Goal: Find specific page/section: Find specific page/section

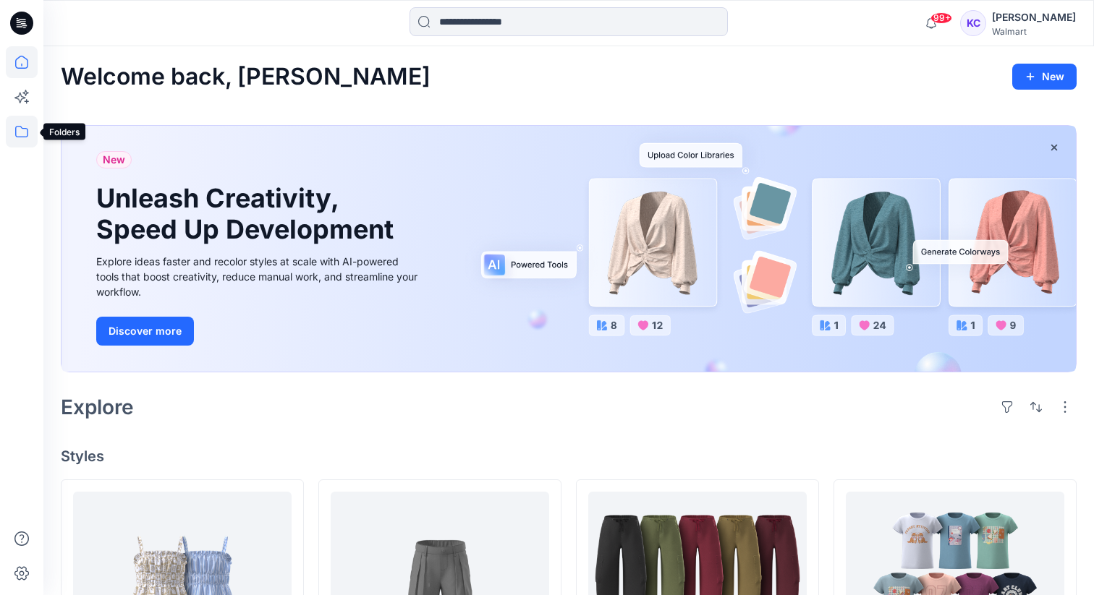
click at [20, 136] on icon at bounding box center [22, 132] width 32 height 32
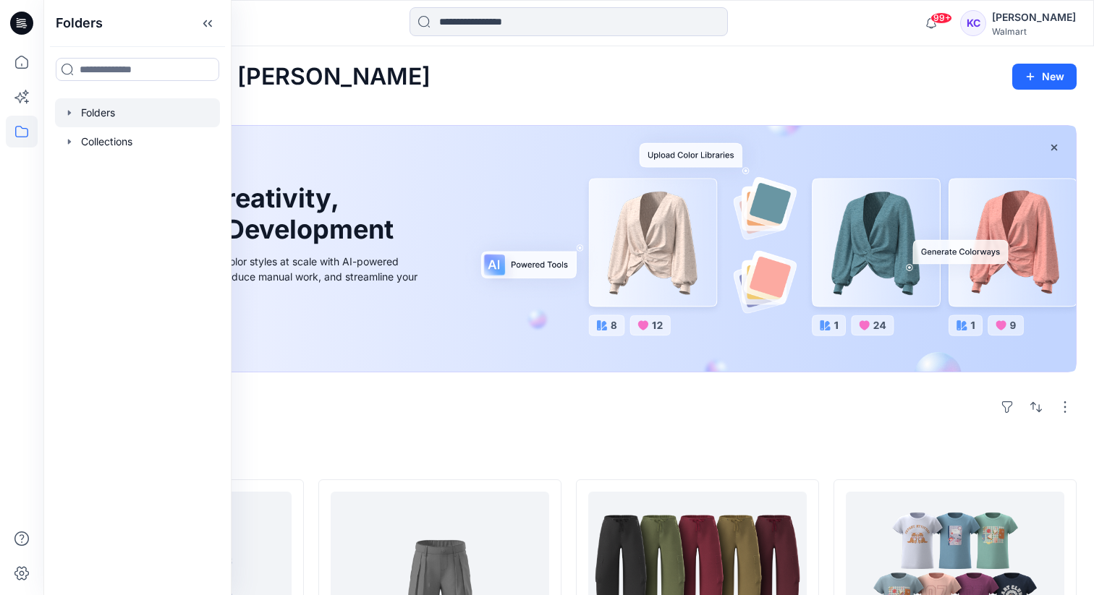
click at [107, 114] on div at bounding box center [137, 112] width 165 height 29
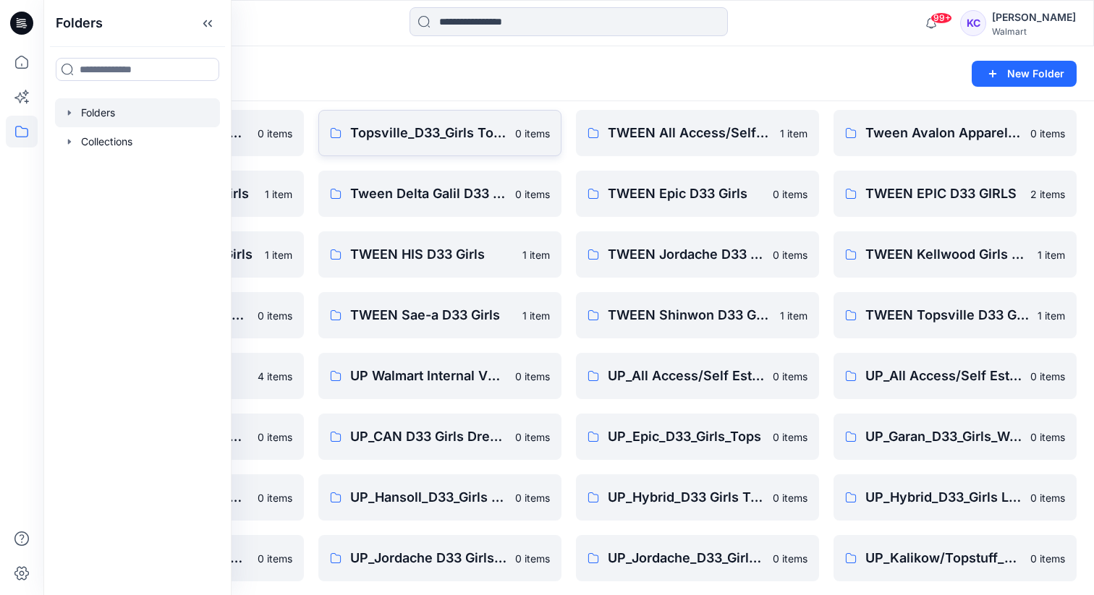
scroll to position [357, 0]
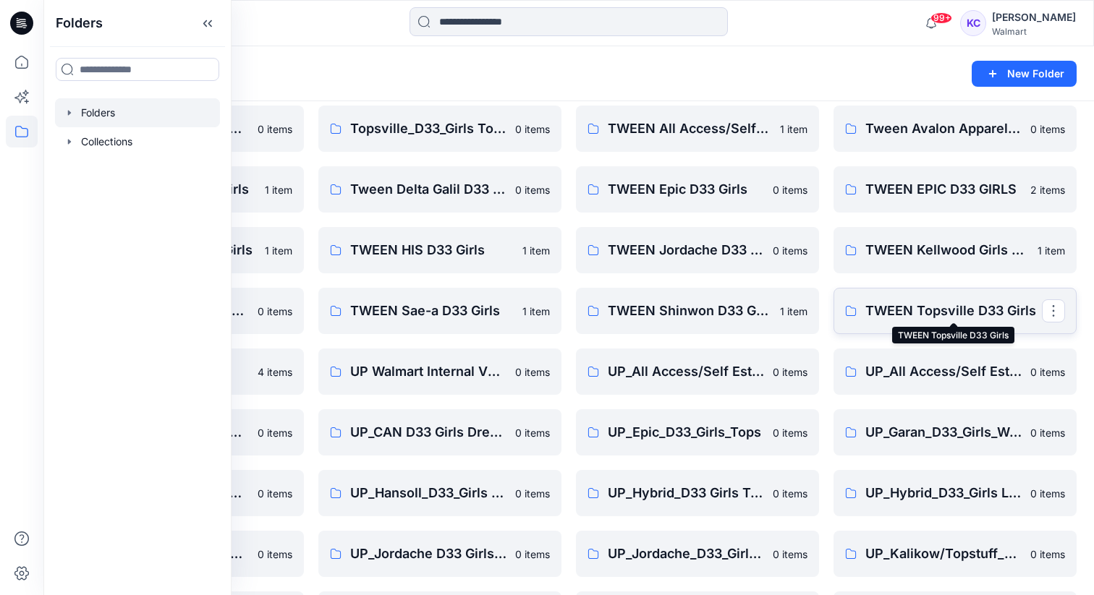
click at [951, 315] on p "TWEEN Topsville D33 Girls" at bounding box center [953, 311] width 177 height 20
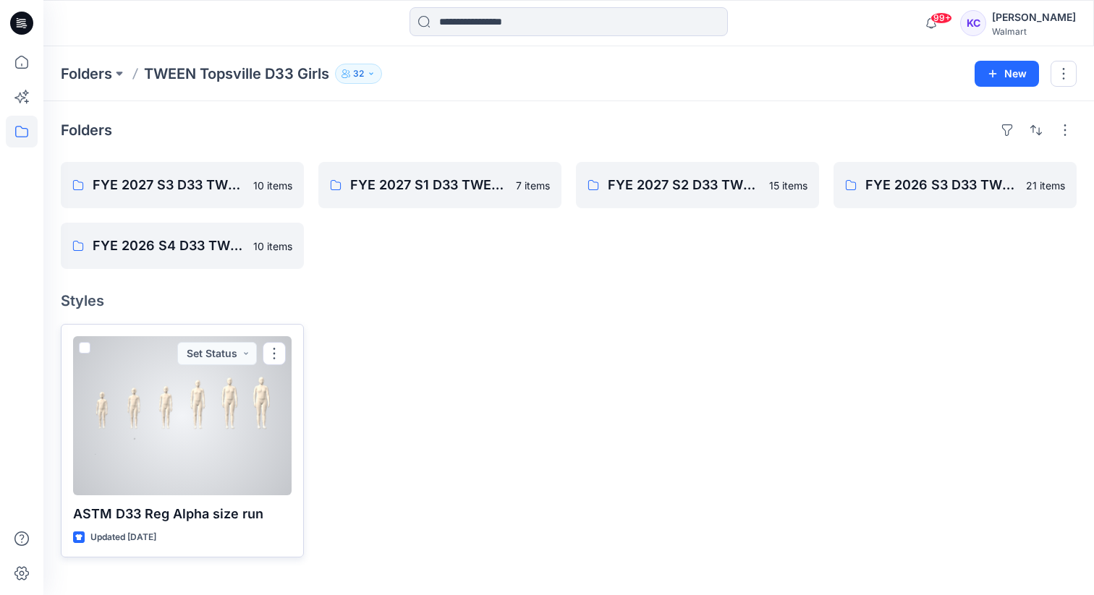
click at [138, 391] on div at bounding box center [182, 415] width 218 height 159
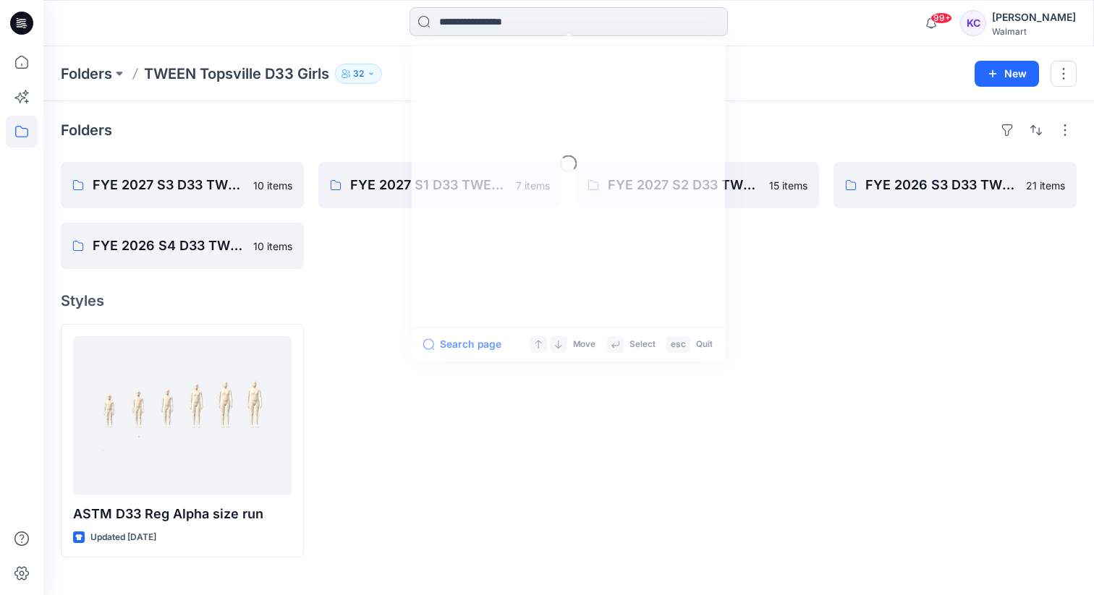
click at [467, 21] on input at bounding box center [568, 21] width 318 height 29
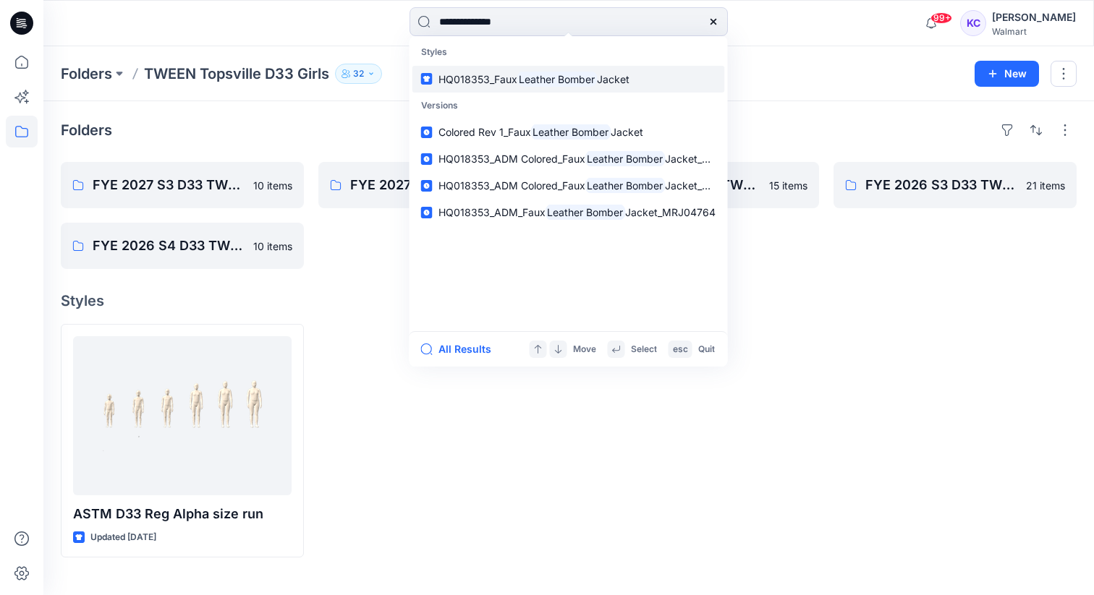
type input "**********"
click at [493, 75] on span "HQ018353_Faux" at bounding box center [477, 79] width 79 height 12
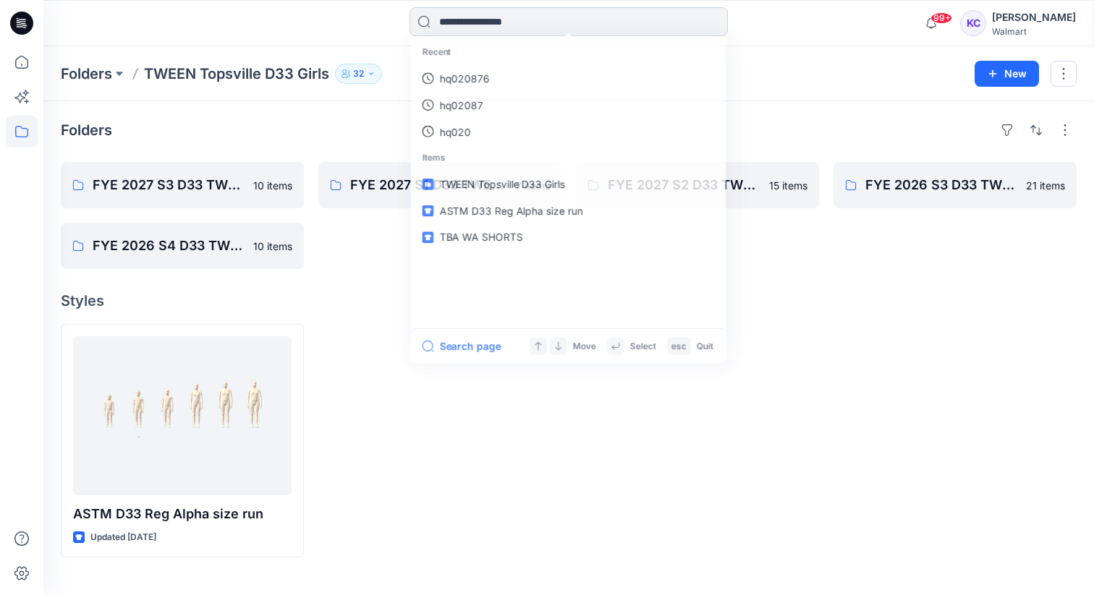
click at [478, 15] on input at bounding box center [568, 21] width 318 height 29
click at [515, 182] on span "TWEEN Topsville D33 Girls" at bounding box center [501, 185] width 127 height 12
click at [503, 18] on input at bounding box center [568, 21] width 318 height 29
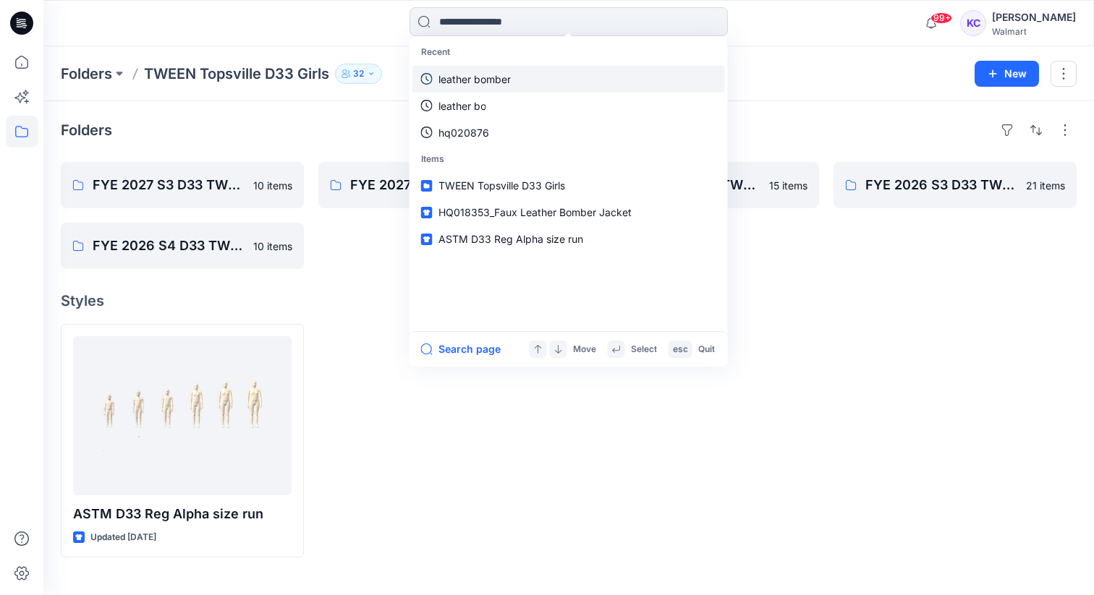
click at [490, 77] on p "leather bomber" at bounding box center [474, 79] width 72 height 15
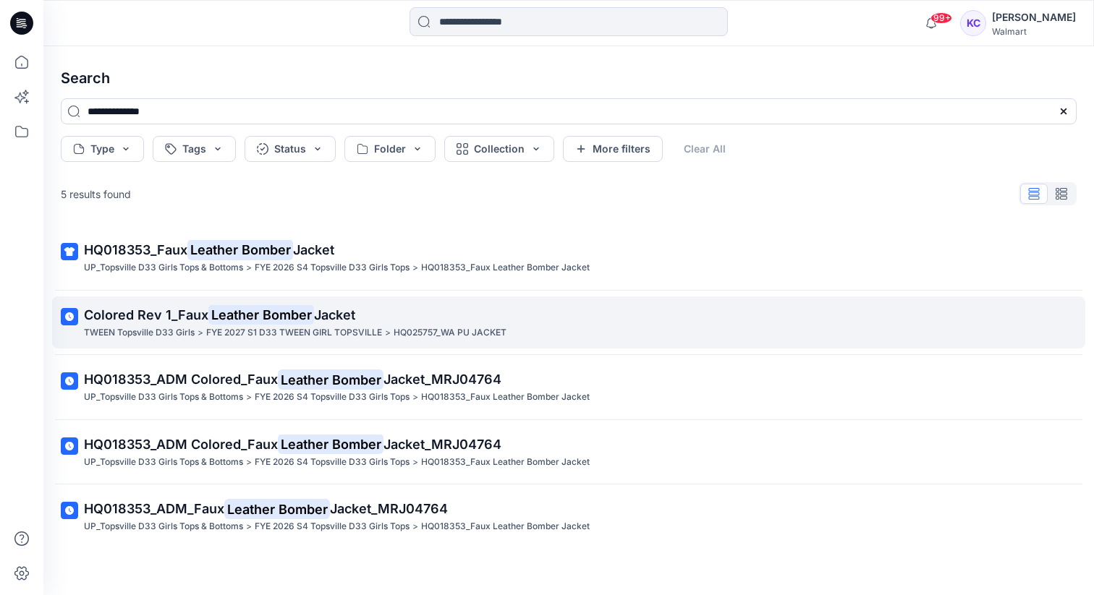
click at [280, 310] on mark "Leather Bomber" at bounding box center [261, 315] width 106 height 20
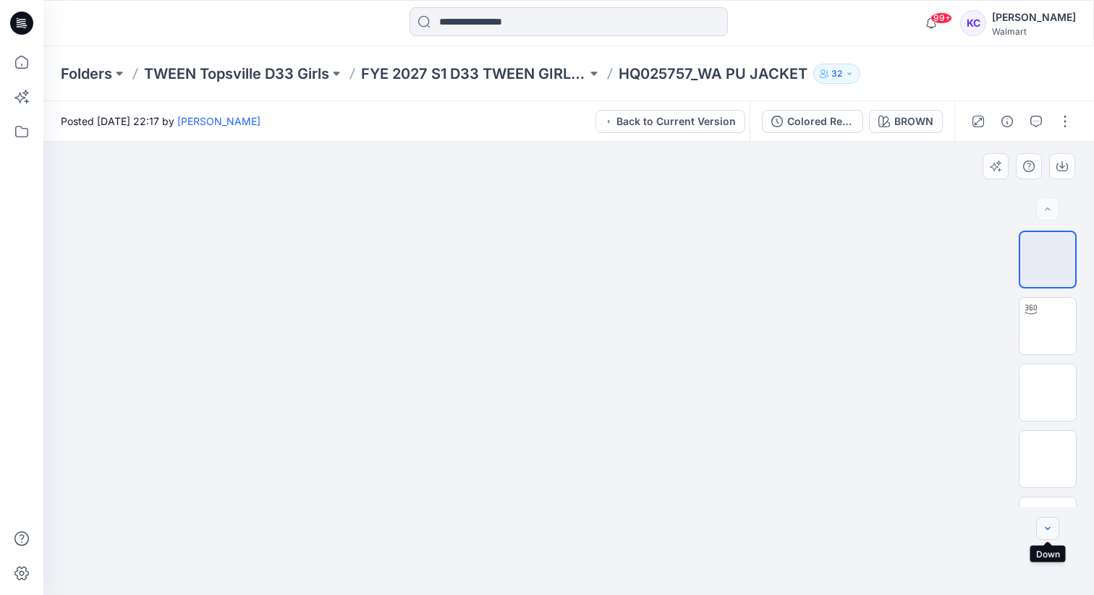
click at [1047, 524] on icon "button" at bounding box center [1048, 529] width 12 height 12
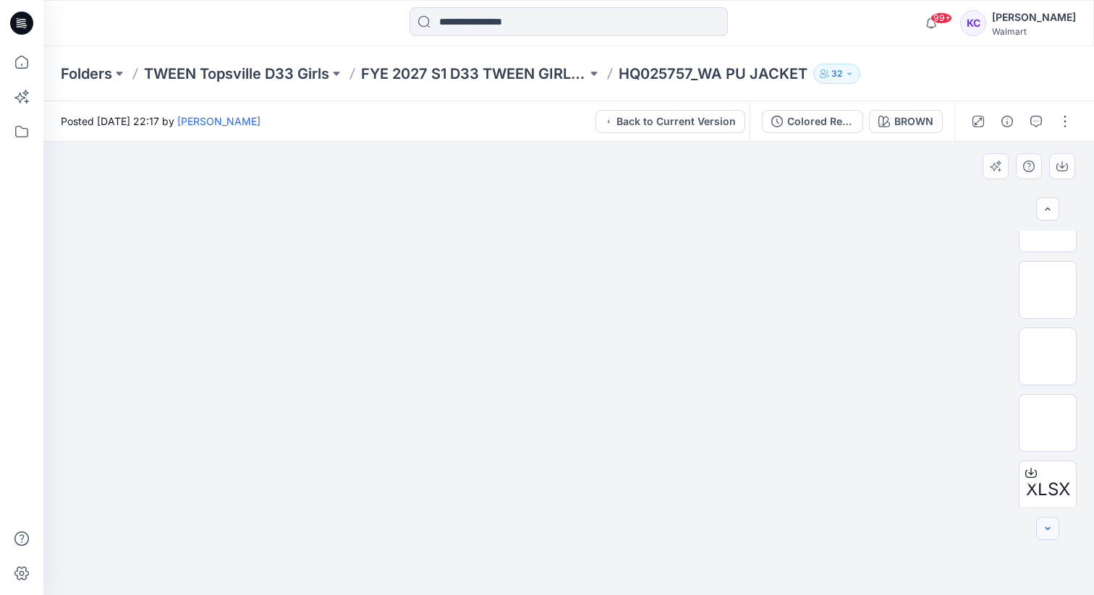
click at [1047, 524] on icon "button" at bounding box center [1048, 529] width 12 height 12
click at [1047, 524] on div at bounding box center [1047, 528] width 23 height 23
click at [1047, 412] on img at bounding box center [1047, 412] width 0 height 0
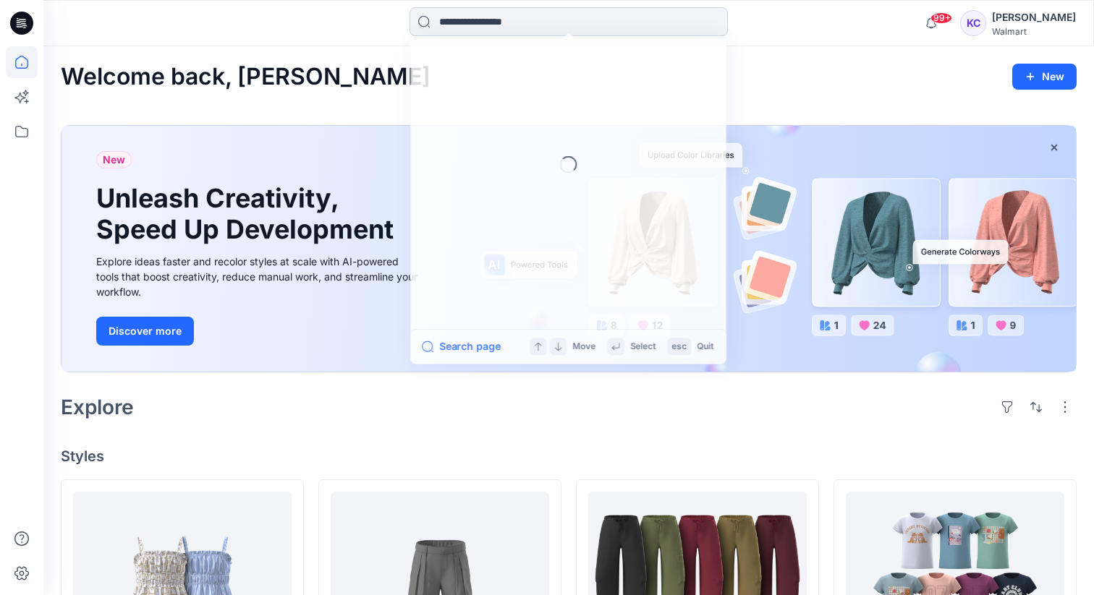
click at [461, 17] on input at bounding box center [568, 21] width 318 height 29
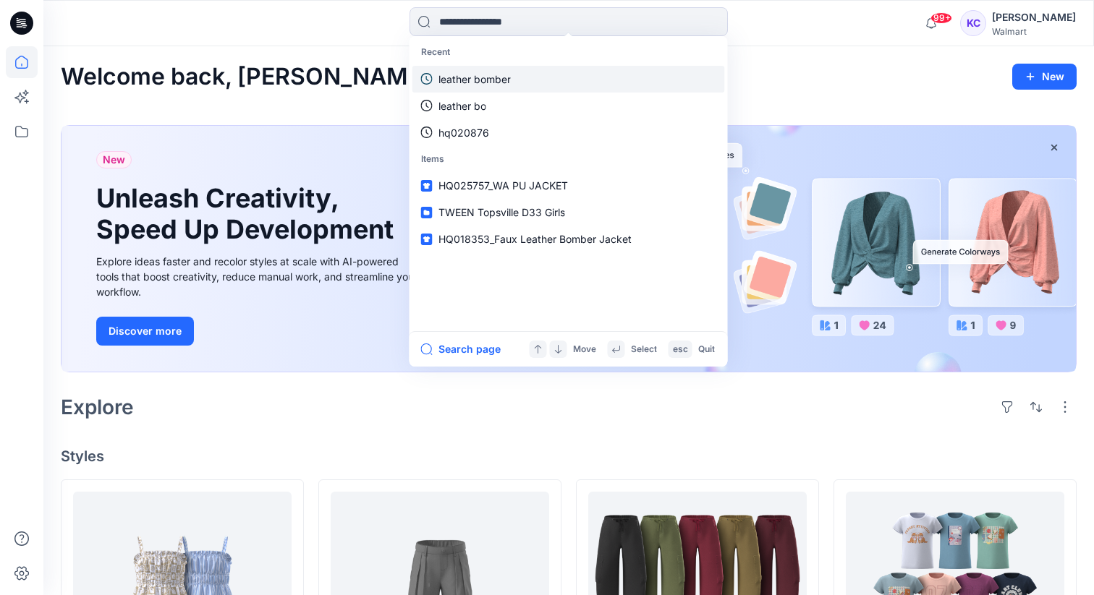
click at [456, 77] on p "leather bomber" at bounding box center [474, 79] width 72 height 15
